Goal: Navigation & Orientation: Go to known website

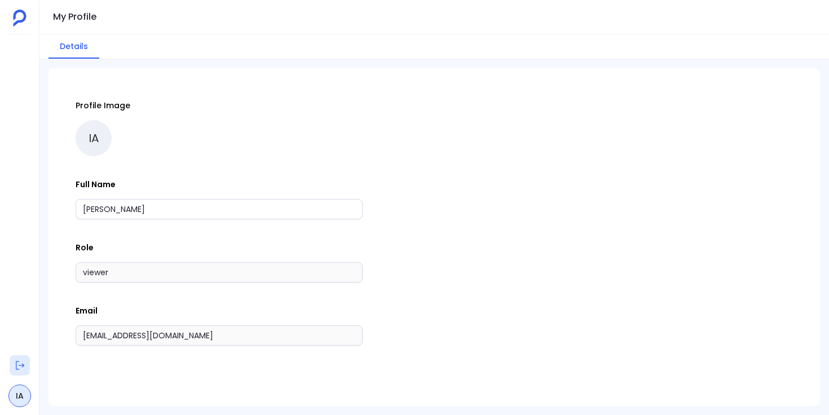
click at [19, 365] on icon at bounding box center [19, 365] width 11 height 11
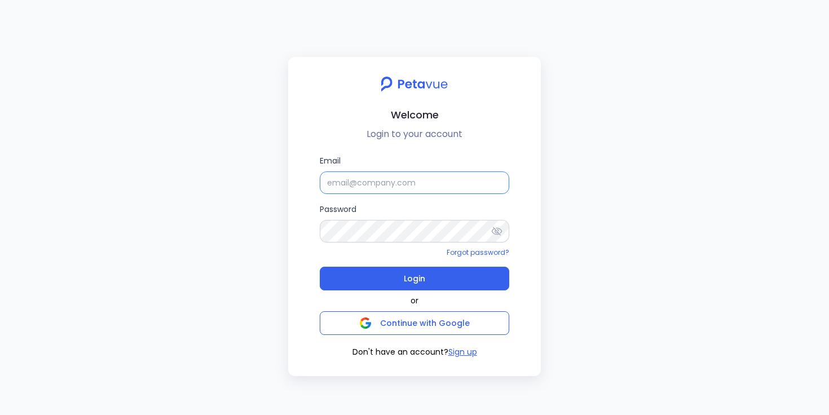
click at [427, 181] on input "Email" at bounding box center [415, 183] width 190 height 23
type input "[PERSON_NAME][EMAIL_ADDRESS][PERSON_NAME][DOMAIN_NAME]"
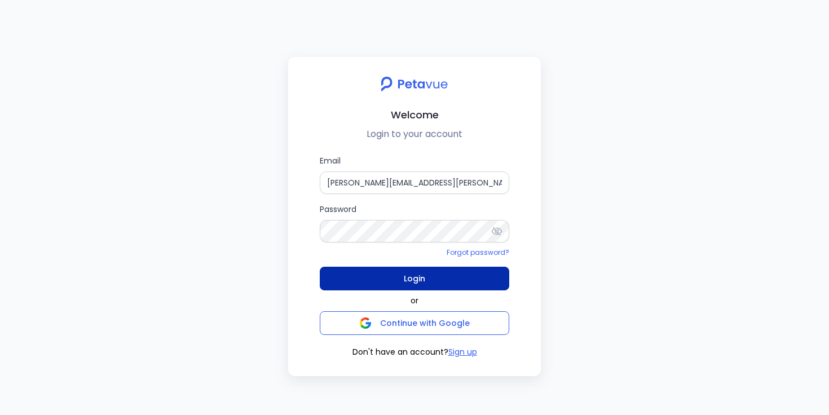
click at [416, 280] on span "Login" at bounding box center [414, 279] width 21 height 16
